Goal: Information Seeking & Learning: Check status

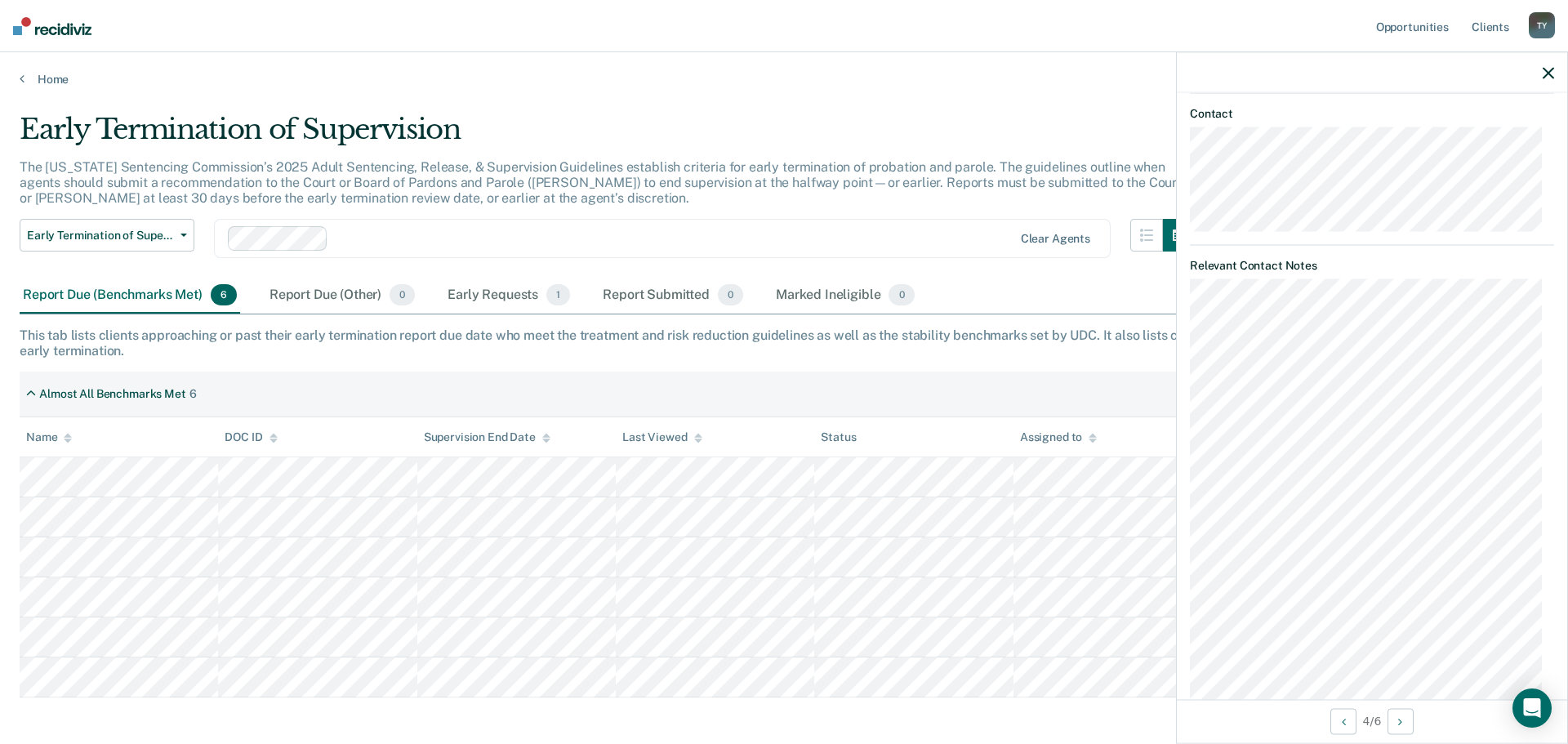
scroll to position [848, 0]
click at [505, 300] on div "Early Requests 1" at bounding box center [509, 295] width 129 height 36
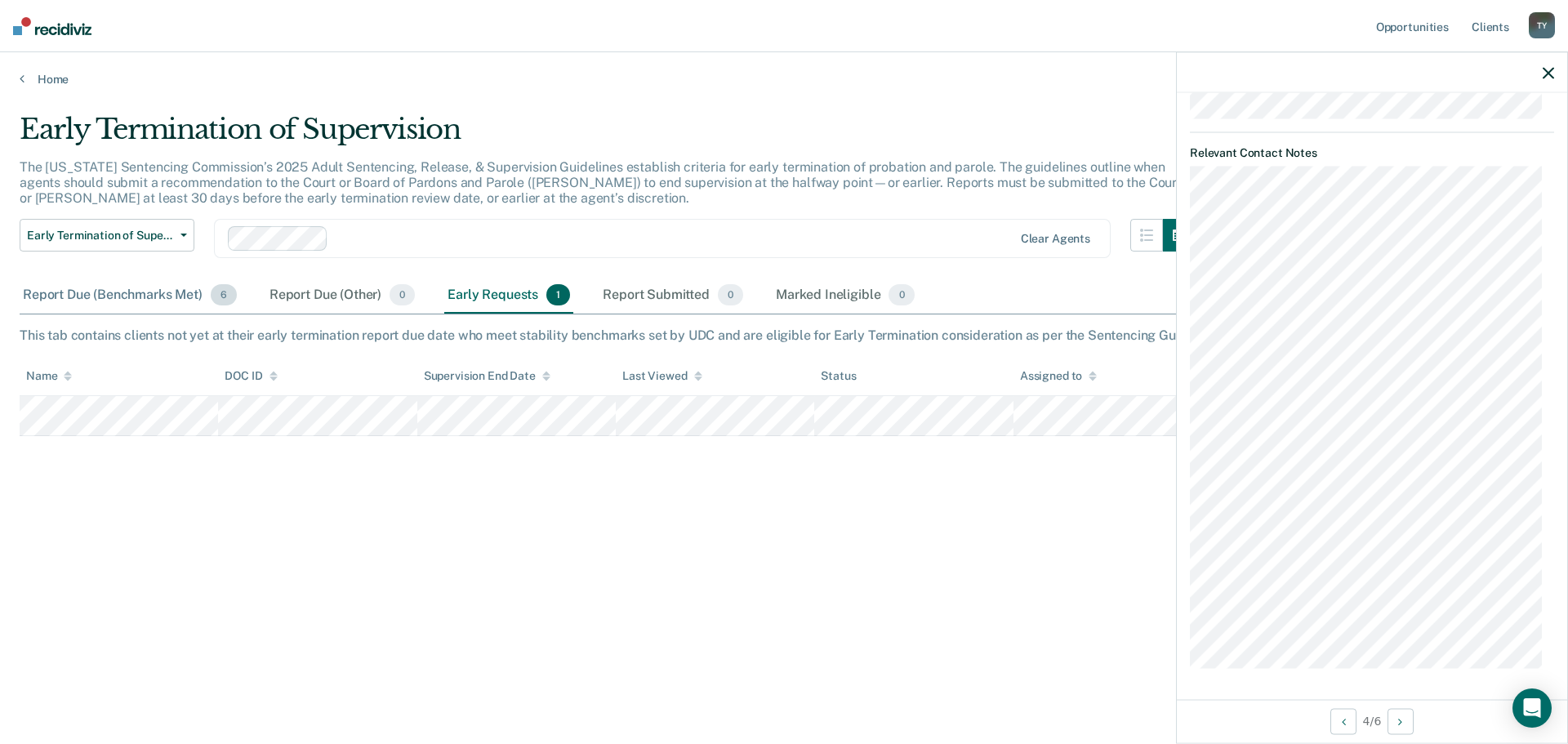
click at [102, 298] on div "Report Due (Benchmarks Met) 6" at bounding box center [129, 295] width 220 height 36
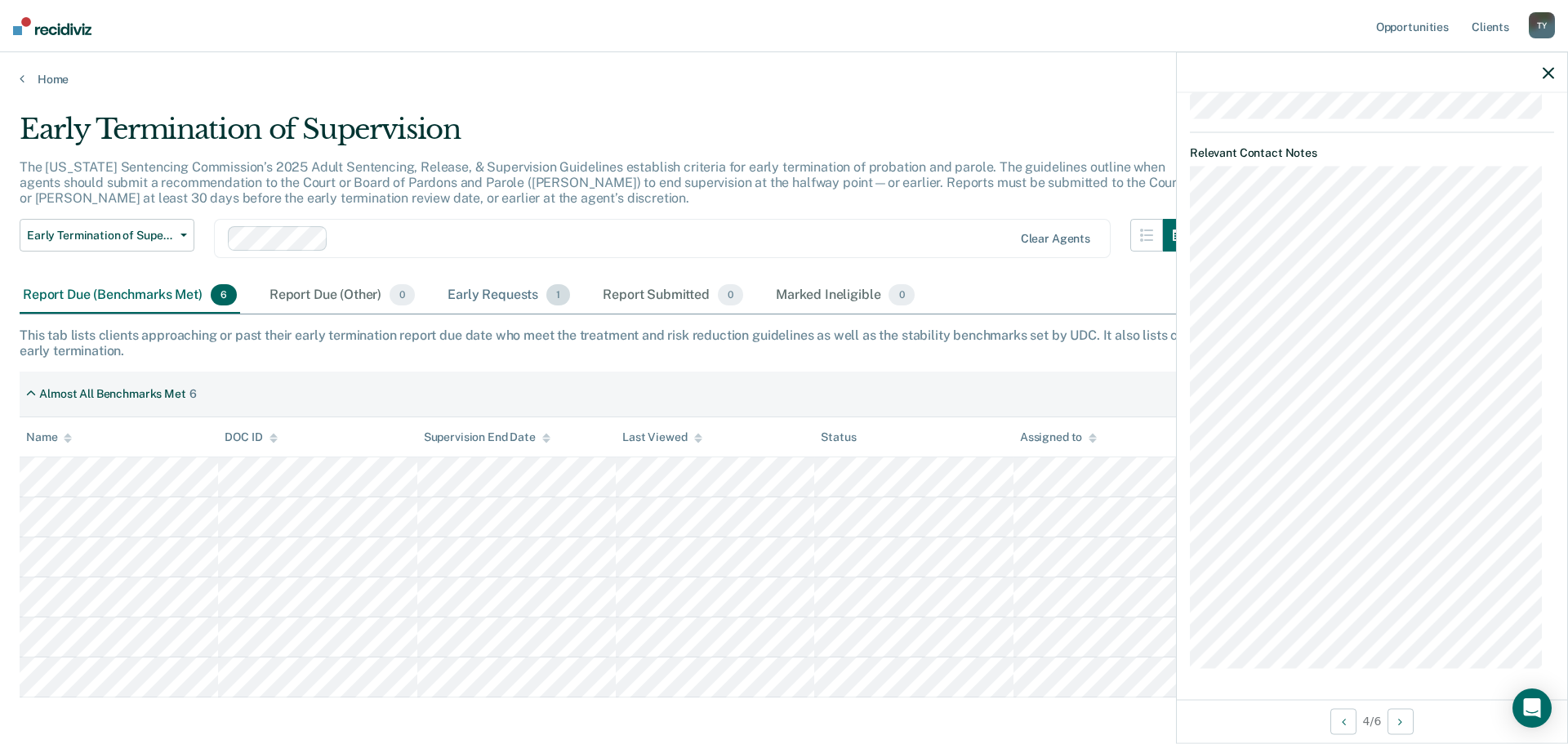
click at [527, 296] on div "Early Requests 1" at bounding box center [509, 295] width 129 height 36
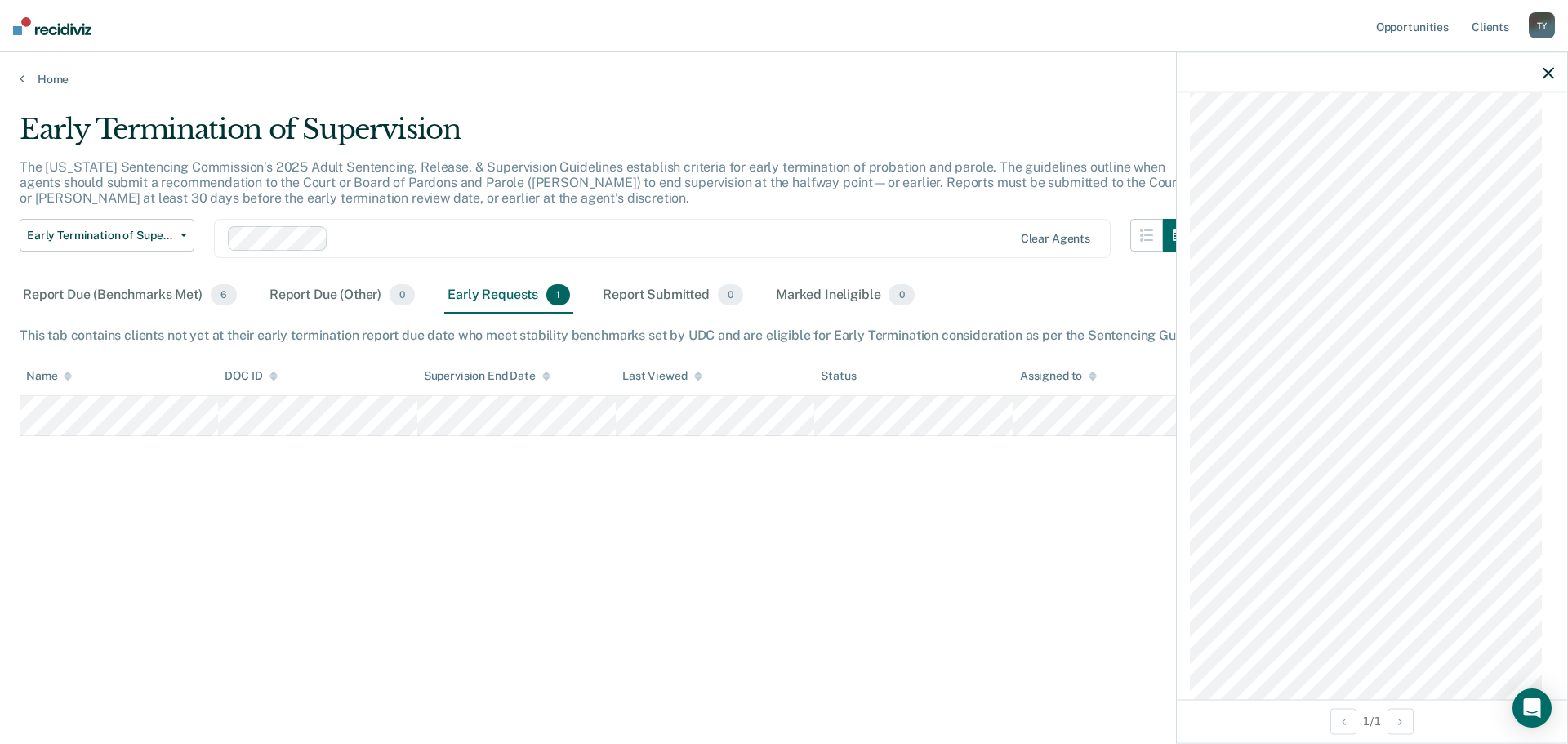
scroll to position [1242, 0]
click at [1556, 70] on div at bounding box center [1372, 72] width 390 height 40
click at [1555, 73] on div at bounding box center [1372, 72] width 390 height 40
click at [1549, 68] on icon "button" at bounding box center [1549, 73] width 12 height 12
